Goal: Information Seeking & Learning: Learn about a topic

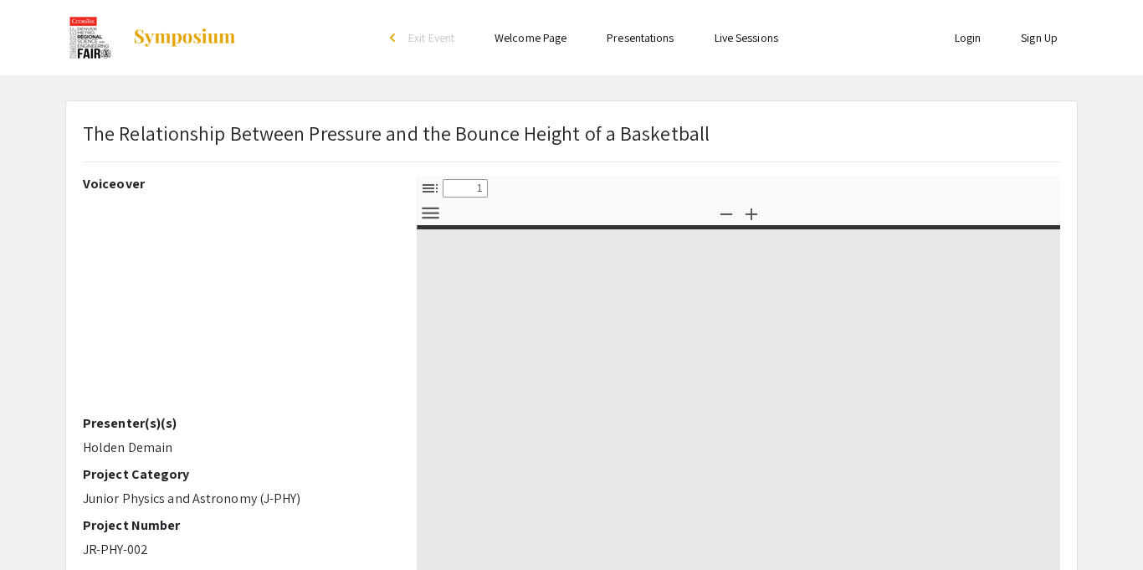
select select "custom"
type input "0"
select select "custom"
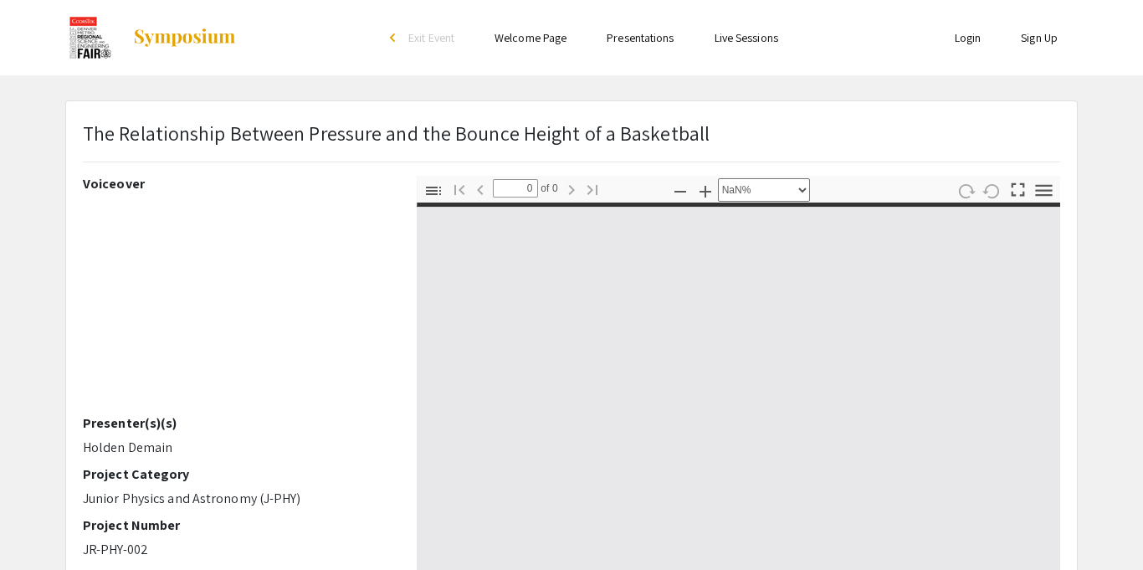
type input "1"
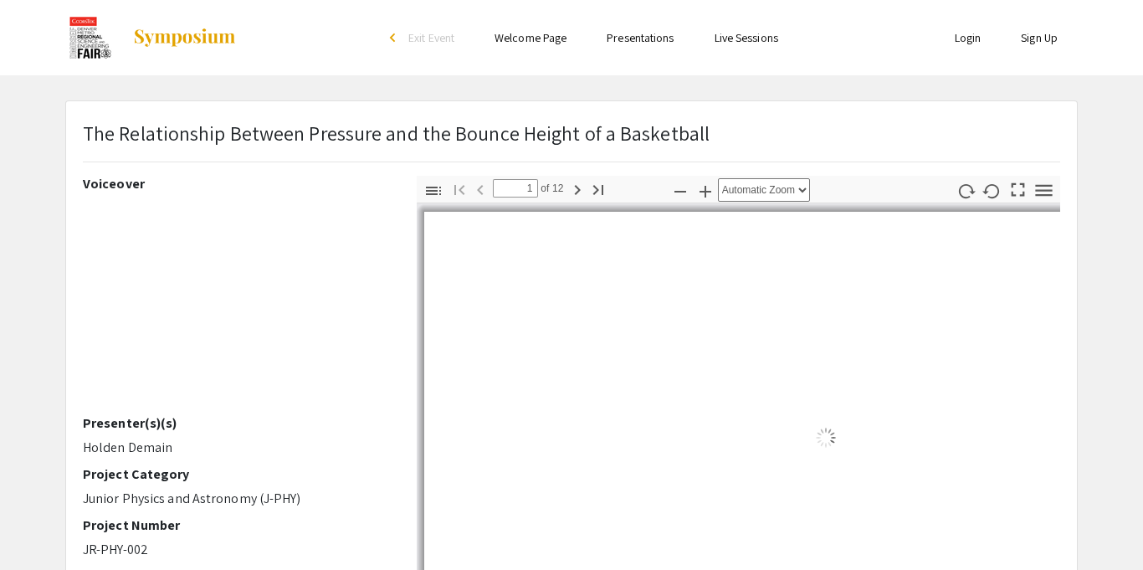
select select "auto"
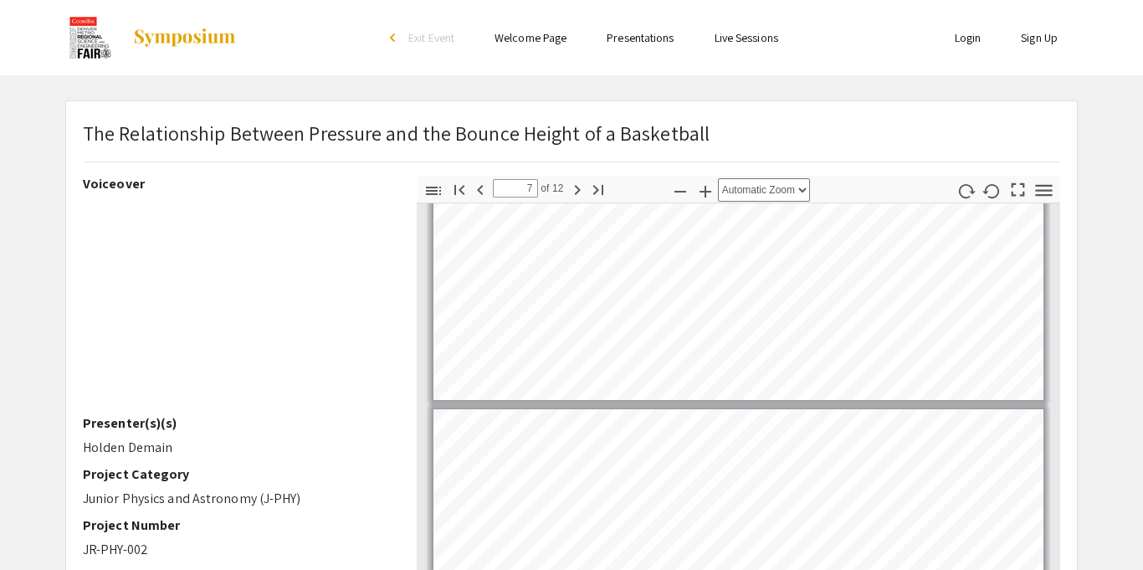
scroll to position [1934, 0]
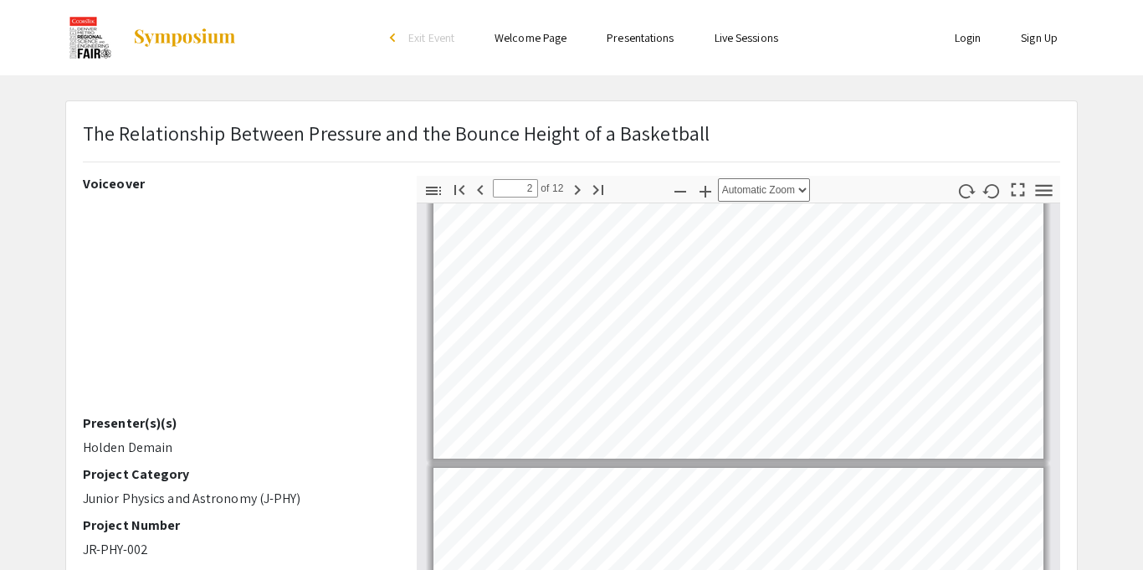
type input "1"
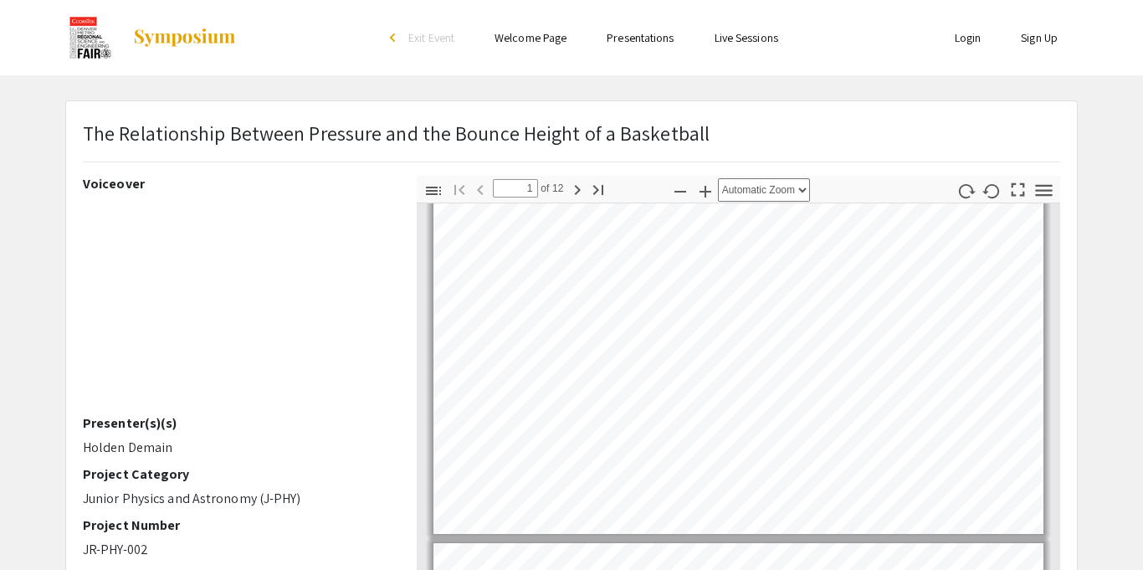
scroll to position [8, 0]
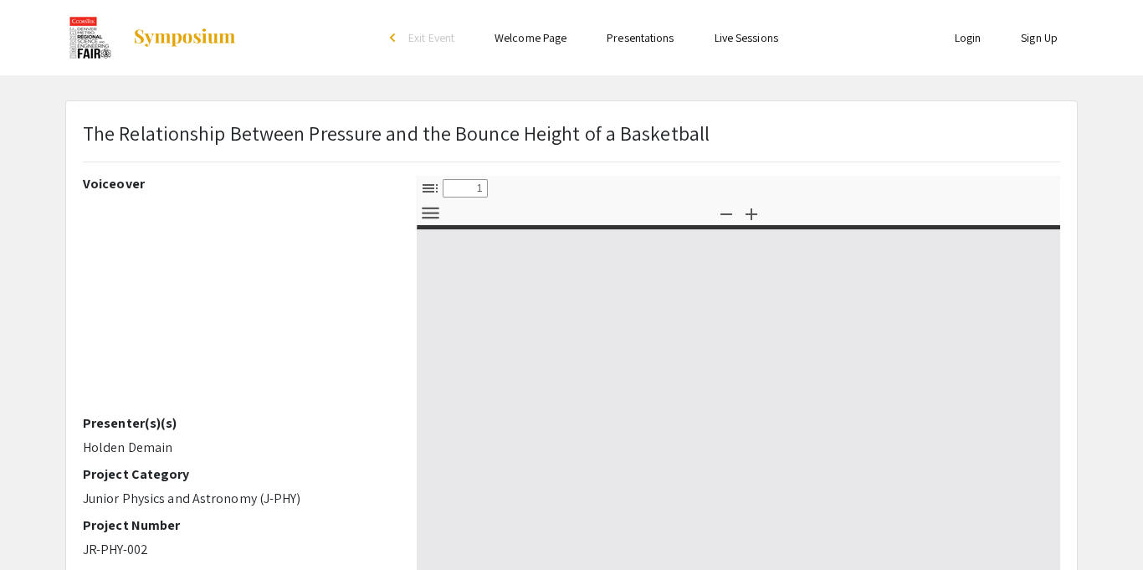
select select "custom"
type input "0"
select select "custom"
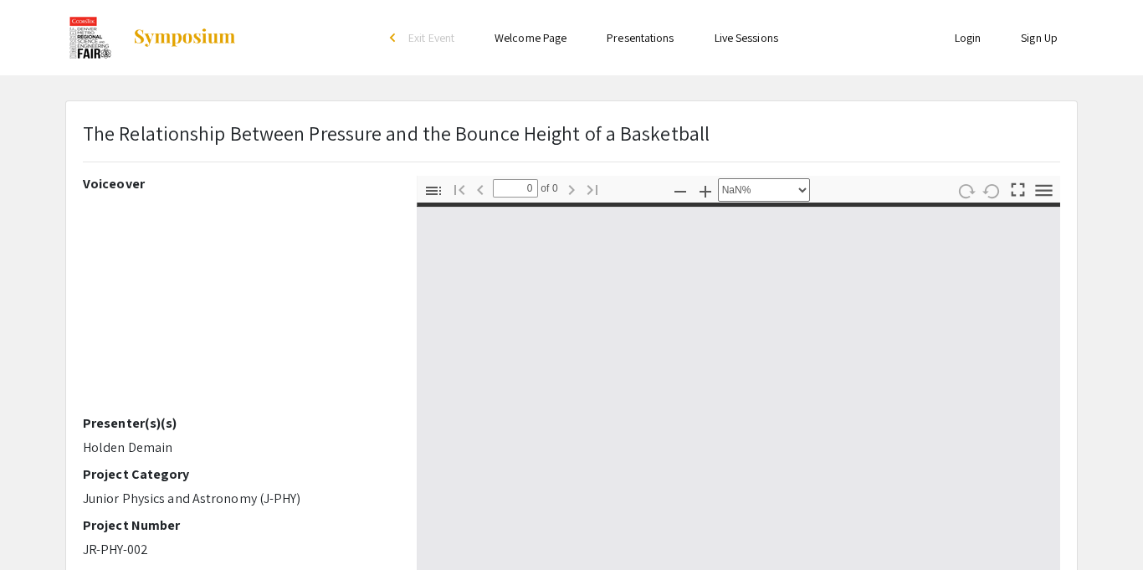
type input "1"
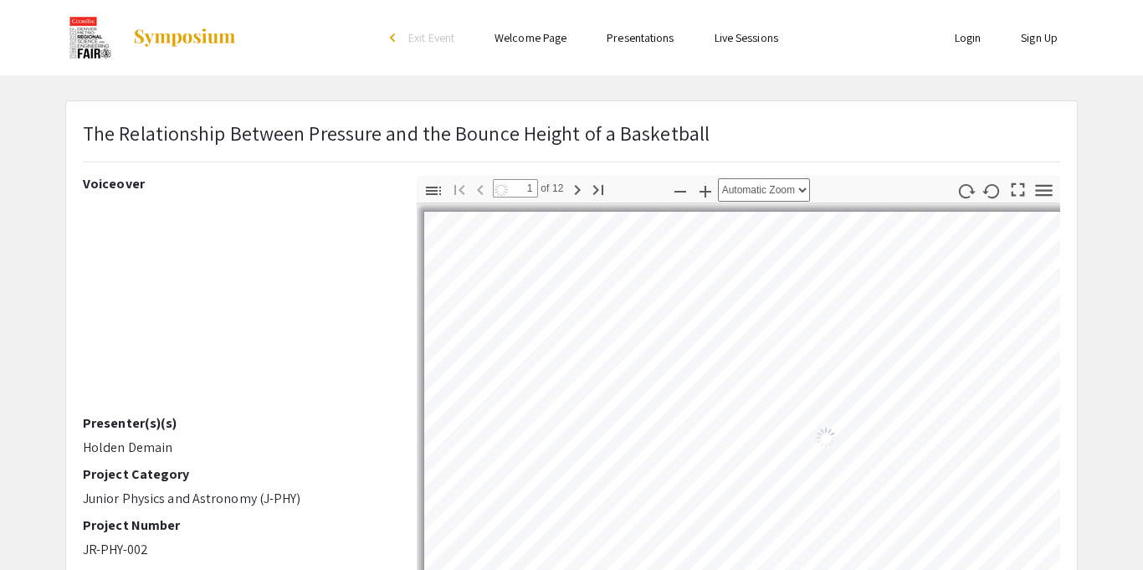
select select "auto"
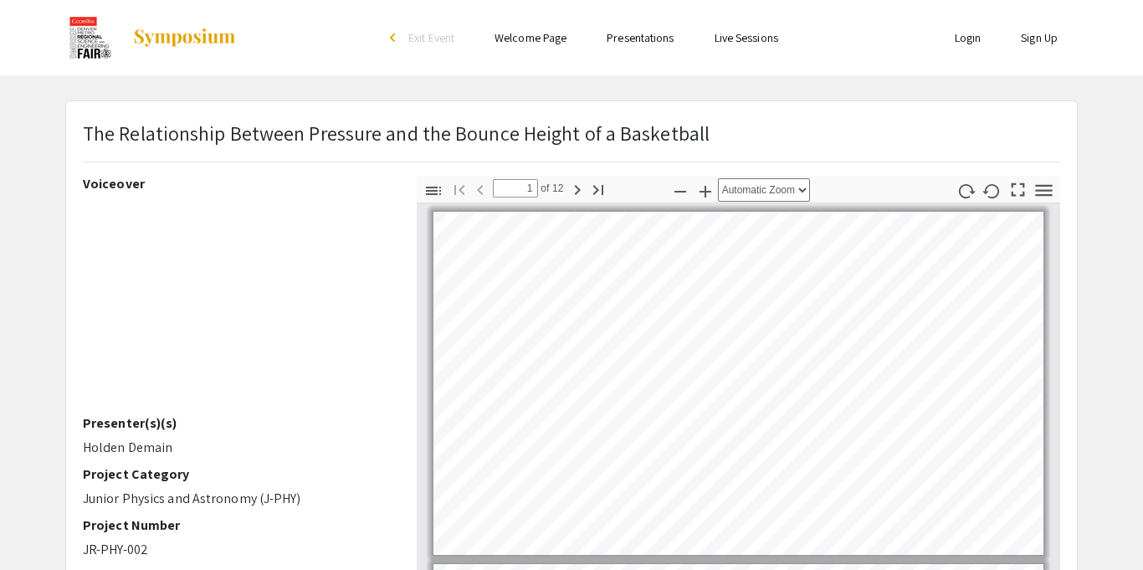
scroll to position [1, 0]
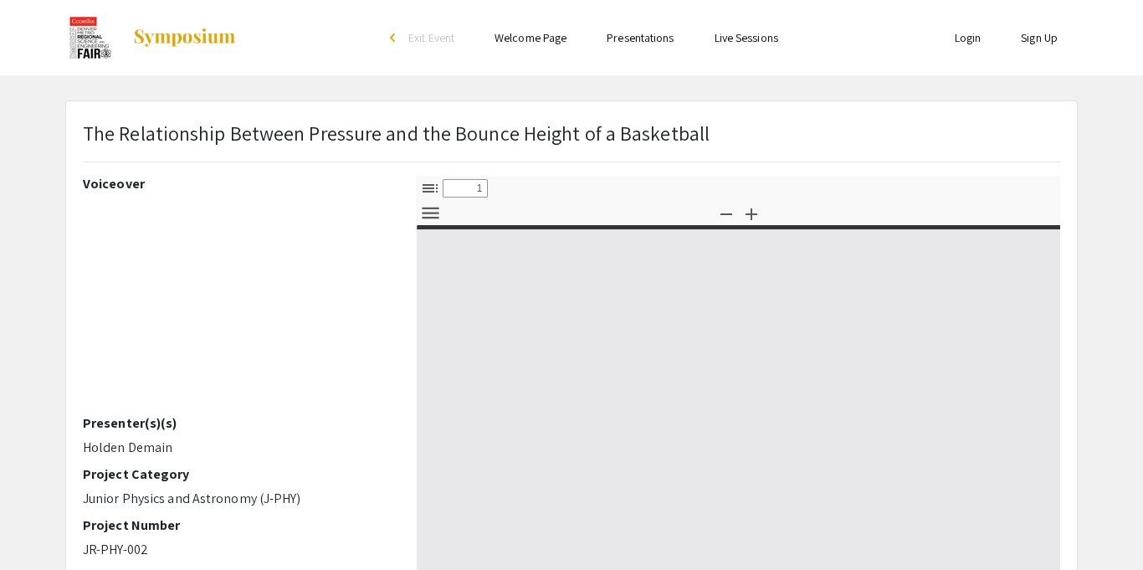
select select "custom"
type input "0"
select select "custom"
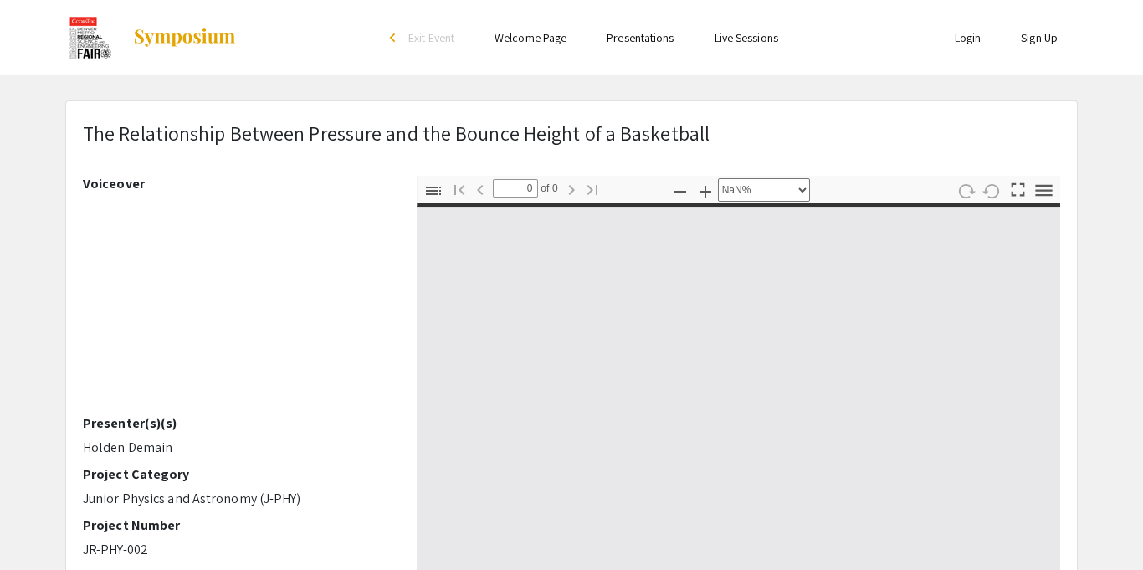
type input "1"
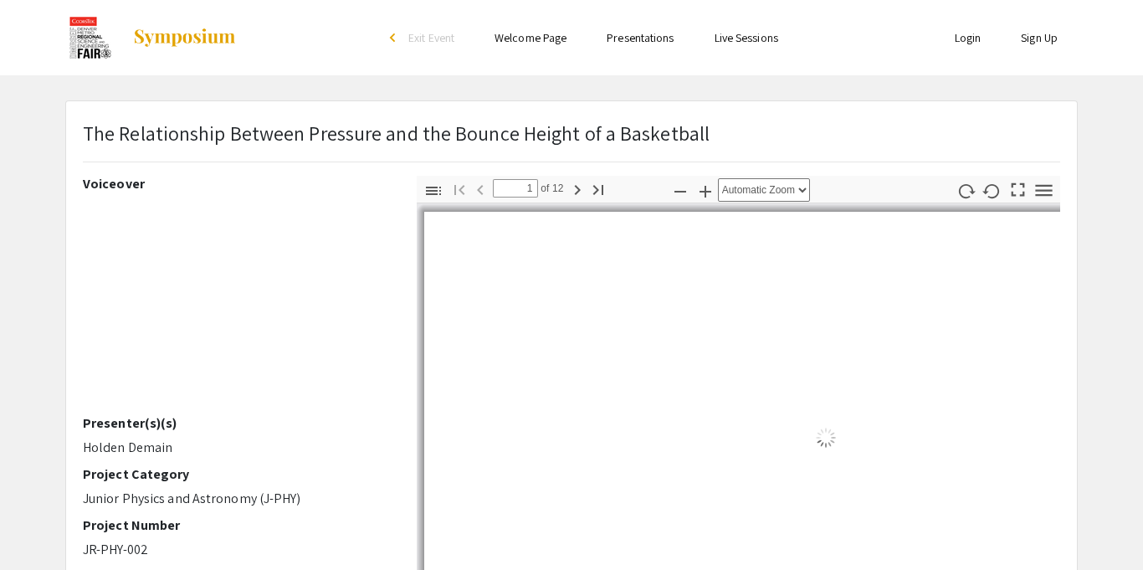
select select "auto"
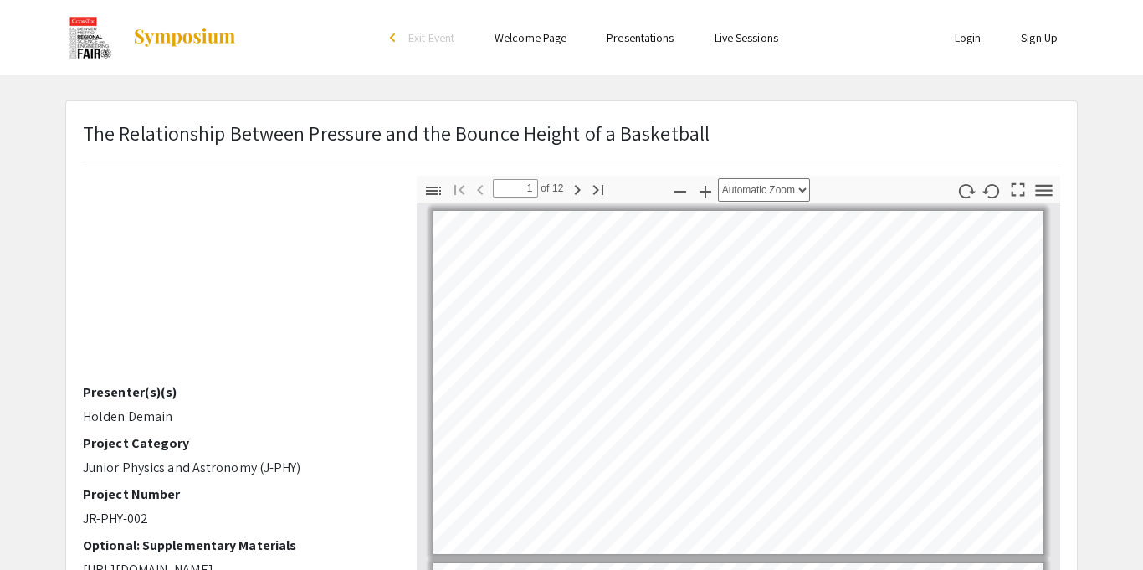
scroll to position [28, 0]
